Goal: Task Accomplishment & Management: Use online tool/utility

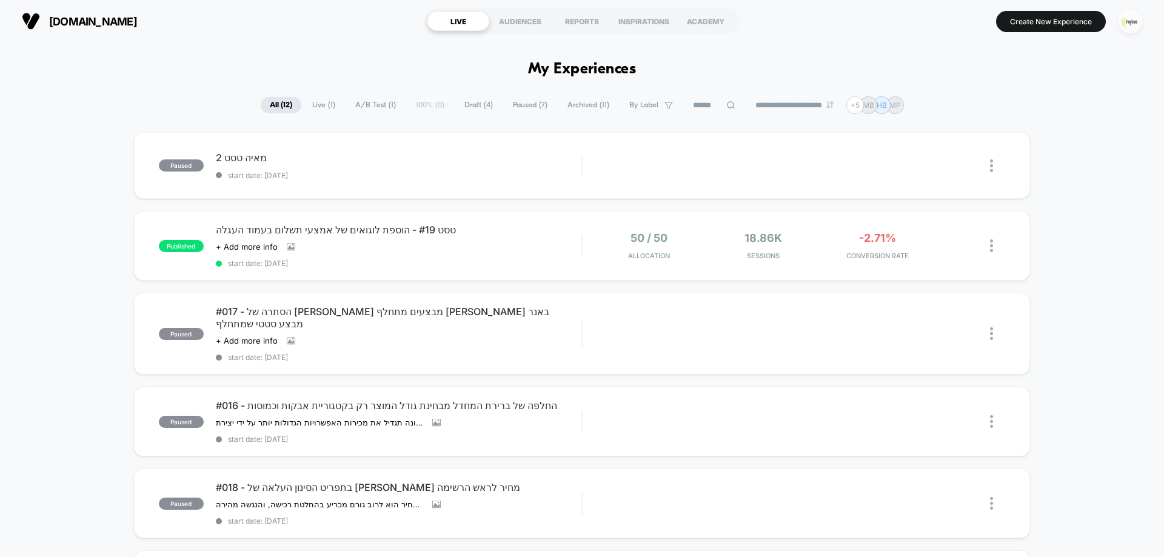
click at [1136, 21] on img "button" at bounding box center [1130, 22] width 24 height 24
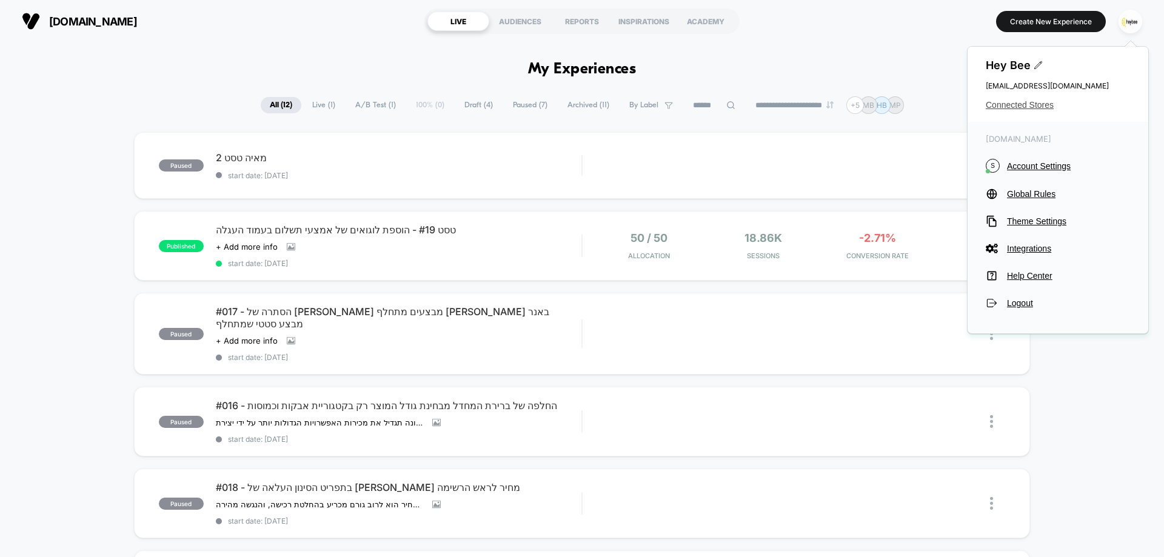
click at [1012, 102] on span "Connected Stores" at bounding box center [1057, 105] width 144 height 10
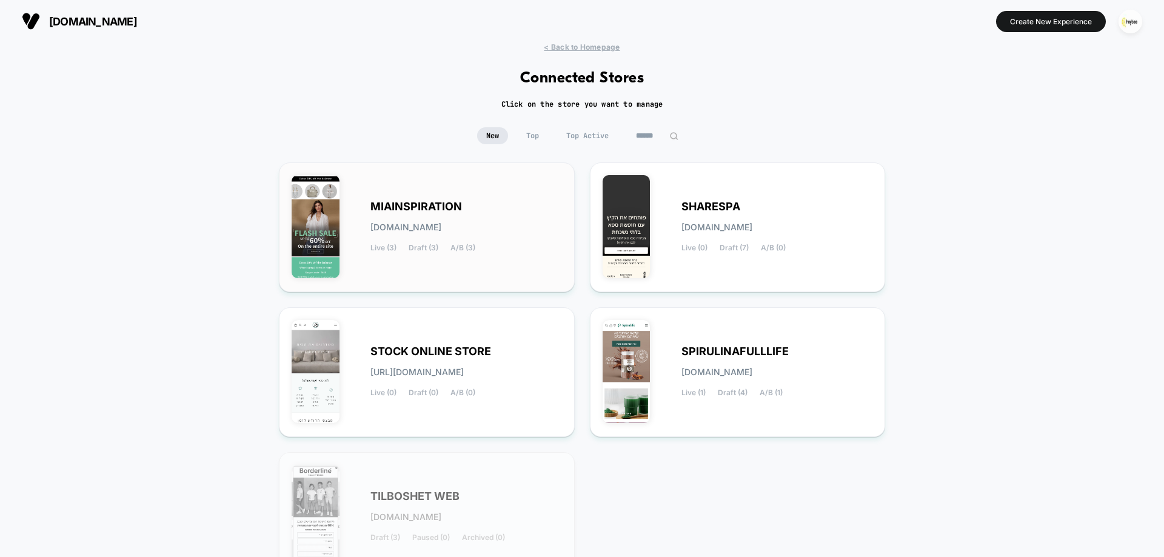
click at [434, 247] on span "Draft (3)" at bounding box center [423, 248] width 30 height 8
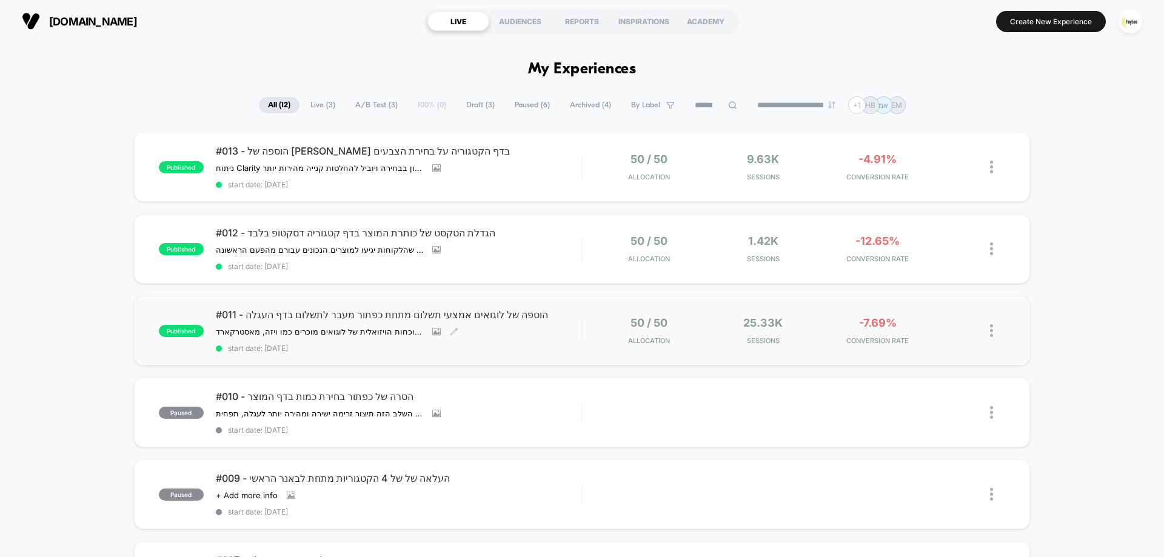
click at [555, 315] on span "#011 - הוספה של לוגואים אמצעי תשלום מתחת כפתור מעבר לתשלום בדף העגלה" at bounding box center [398, 314] width 365 height 12
